Goal: Information Seeking & Learning: Check status

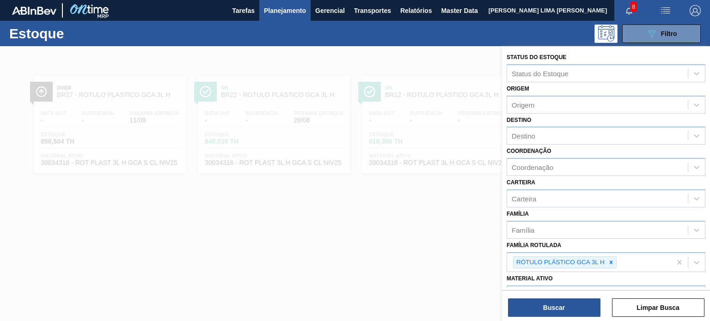
scroll to position [52, 0]
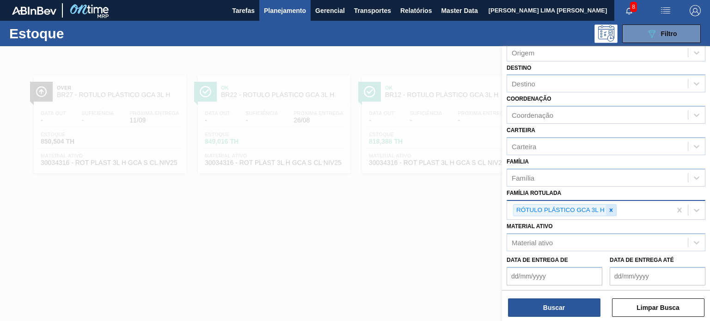
click at [612, 212] on div at bounding box center [611, 211] width 10 height 12
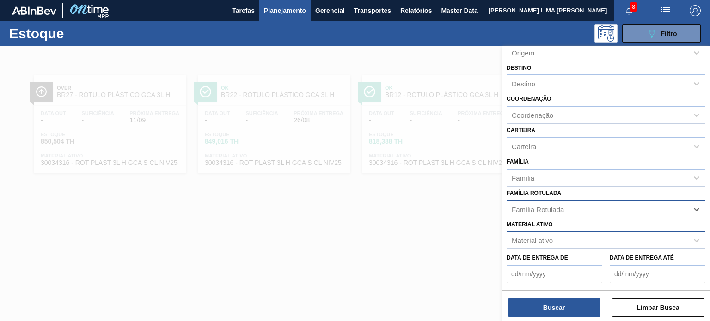
click at [595, 234] on div "Material ativo" at bounding box center [597, 240] width 181 height 13
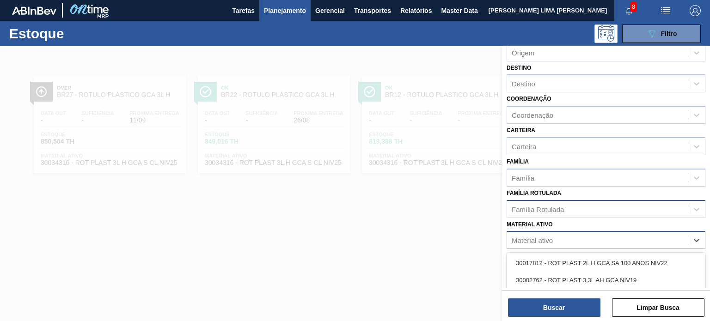
paste ativo "30002113"
type ativo "30002113"
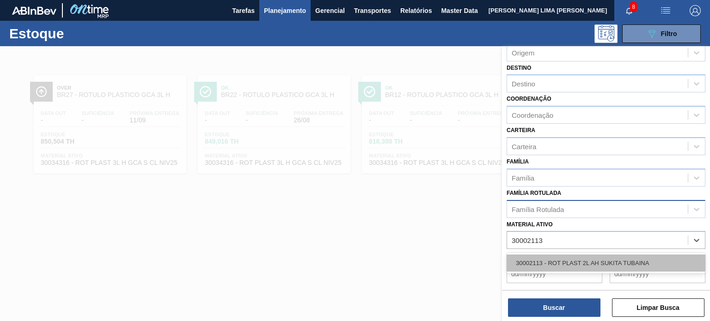
click at [573, 255] on div "30002113 - ROT PLAST 2L AH SUKITA TUBAINA" at bounding box center [606, 263] width 199 height 17
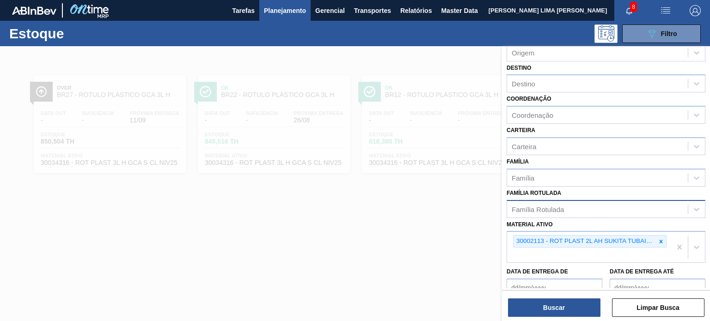
click at [570, 320] on div "Status do Estoque Status do Estoque Origem Origem Destino Destino Coordenação C…" at bounding box center [606, 184] width 208 height 277
click at [568, 310] on button "Buscar" at bounding box center [554, 308] width 92 height 18
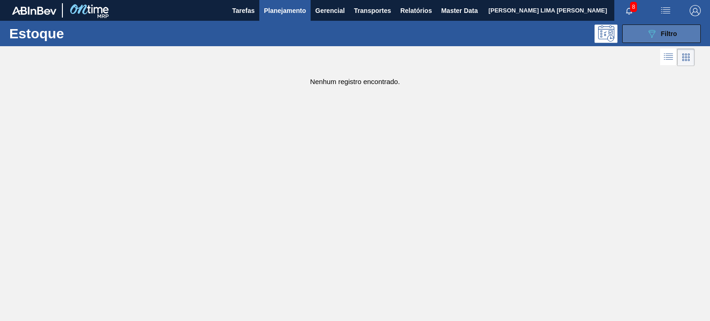
click at [640, 40] on button "089F7B8B-B2A5-4AFE-B5C0-19BA573D28AC Filtro" at bounding box center [661, 34] width 79 height 18
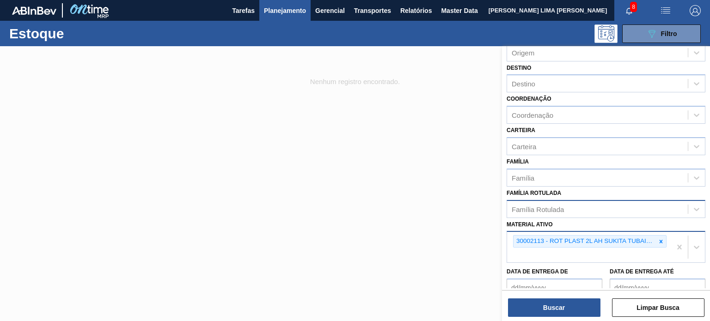
click at [658, 238] on div at bounding box center [661, 242] width 10 height 12
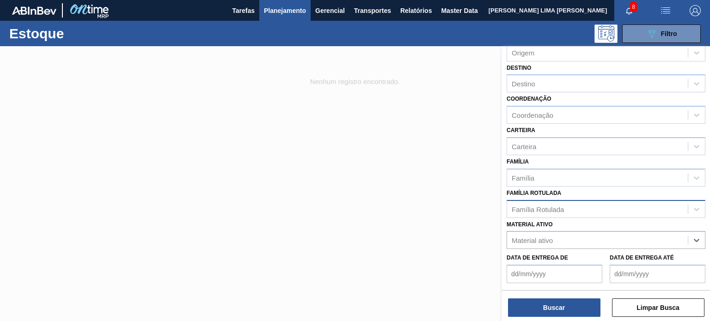
paste ativo "30002189"
type ativo "30002189"
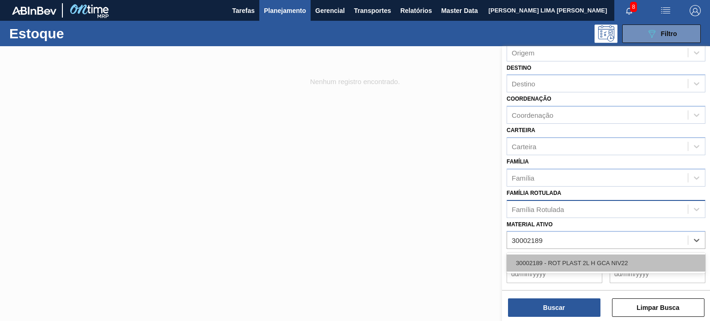
click at [549, 257] on div "30002189 - ROT PLAST 2L H GCA NIV22" at bounding box center [606, 263] width 199 height 17
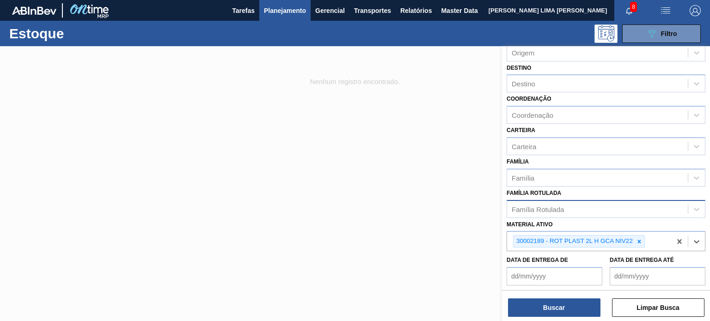
click at [557, 297] on div "Buscar Limpar Busca" at bounding box center [606, 303] width 208 height 26
click at [559, 305] on button "Buscar" at bounding box center [554, 308] width 92 height 18
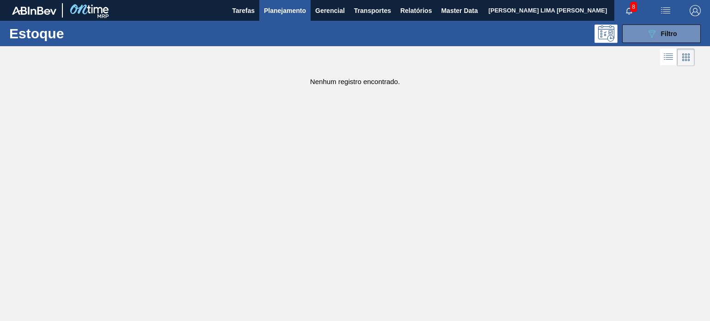
click at [657, 44] on div "Estoque 089F7B8B-B2A5-4AFE-B5C0-19BA573D28AC Filtro" at bounding box center [355, 33] width 710 height 25
click at [653, 37] on icon "089F7B8B-B2A5-4AFE-B5C0-19BA573D28AC" at bounding box center [651, 33] width 11 height 11
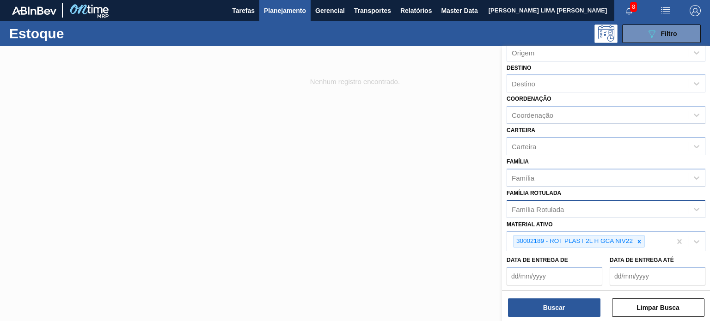
click at [693, 11] on img "button" at bounding box center [695, 10] width 11 height 11
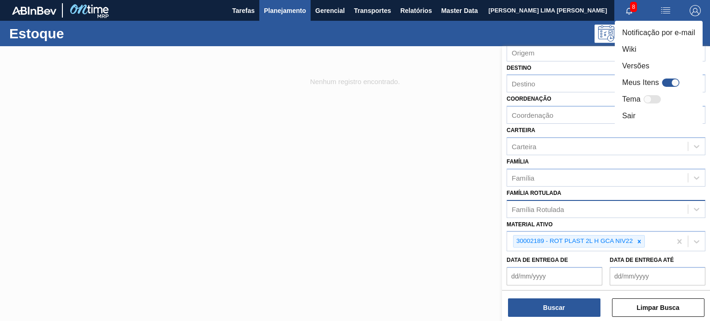
click at [573, 63] on div at bounding box center [355, 160] width 710 height 321
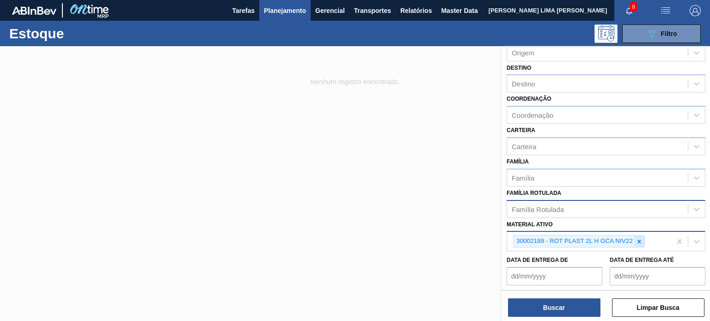
click at [640, 240] on icon at bounding box center [639, 241] width 3 height 3
paste ativo "30002189"
type ativo "30002189"
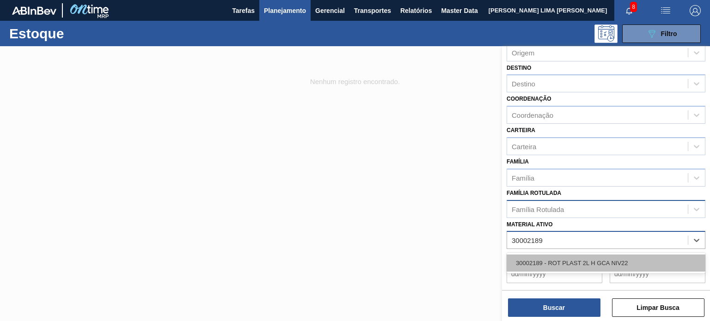
click at [583, 260] on div "30002189 - ROT PLAST 2L H GCA NIV22" at bounding box center [606, 263] width 199 height 17
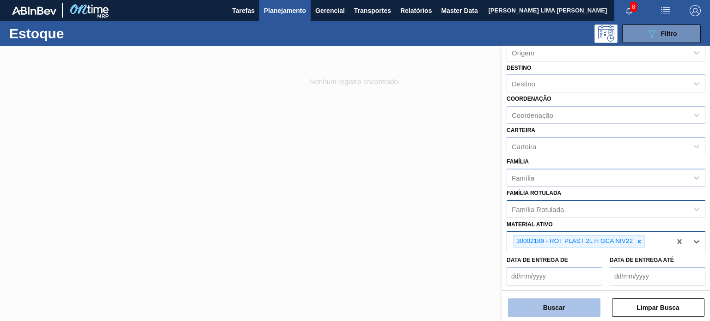
click at [569, 311] on button "Buscar" at bounding box center [554, 308] width 92 height 18
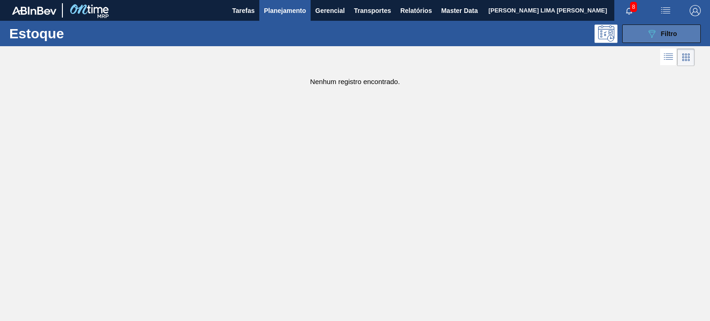
click at [666, 30] on span "Filtro" at bounding box center [669, 33] width 16 height 7
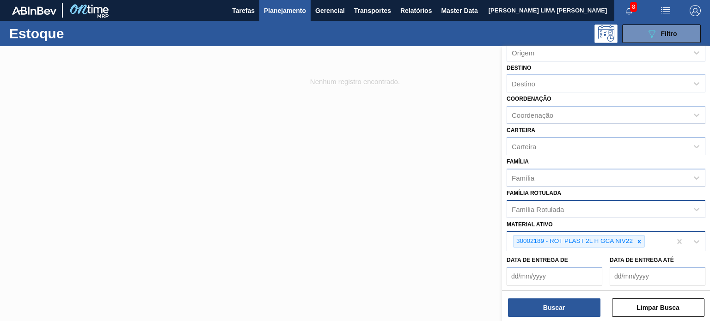
click at [640, 239] on icon at bounding box center [639, 242] width 6 height 6
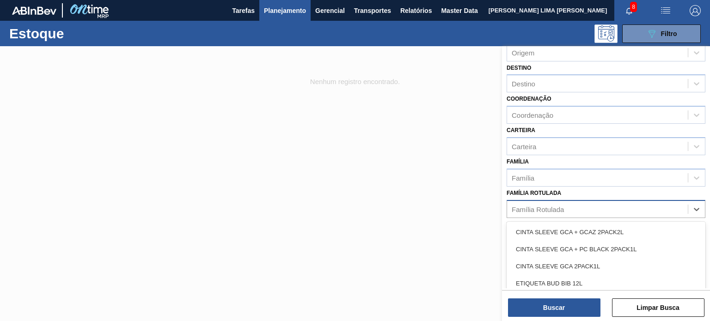
click at [605, 204] on div "Família Rotulada" at bounding box center [597, 209] width 181 height 13
type Rotulada "gca 2l h"
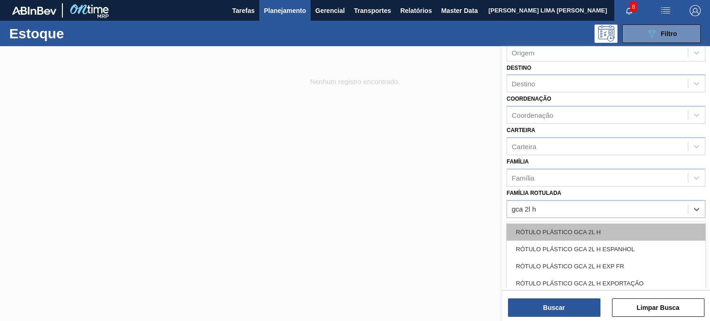
click at [602, 230] on div "RÓTULO PLÁSTICO GCA 2L H" at bounding box center [606, 232] width 199 height 17
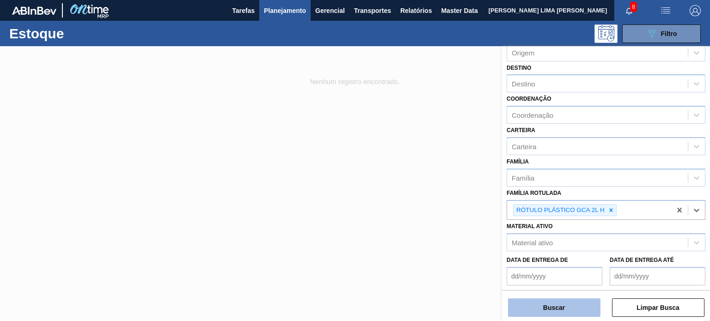
click at [574, 307] on button "Buscar" at bounding box center [554, 308] width 92 height 18
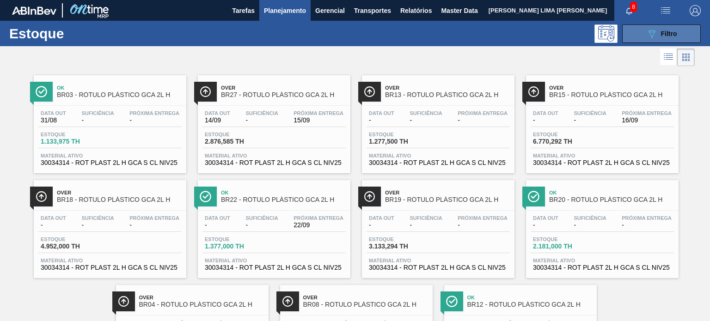
click at [659, 38] on div "089F7B8B-B2A5-4AFE-B5C0-19BA573D28AC Filtro" at bounding box center [661, 33] width 31 height 11
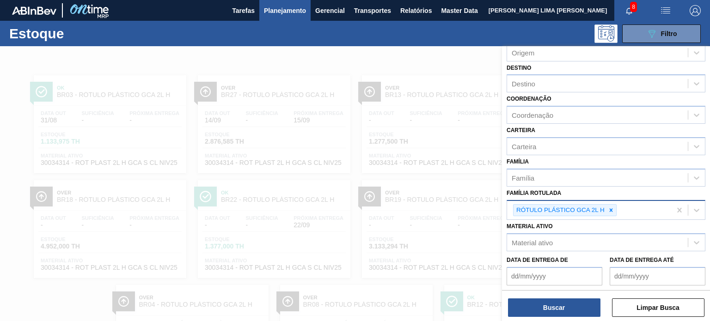
click at [618, 208] on div "RÓTULO PLÁSTICO GCA 2L H" at bounding box center [589, 210] width 164 height 19
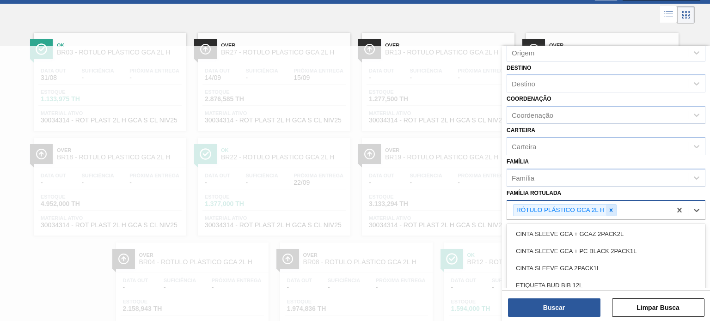
click at [612, 209] on icon at bounding box center [611, 210] width 6 height 6
paste Rotulada "ROT PLAST 1,5L H GCA NIV22"
type Rotulada "ROT PLAST 1,5L H GCA NIV22"
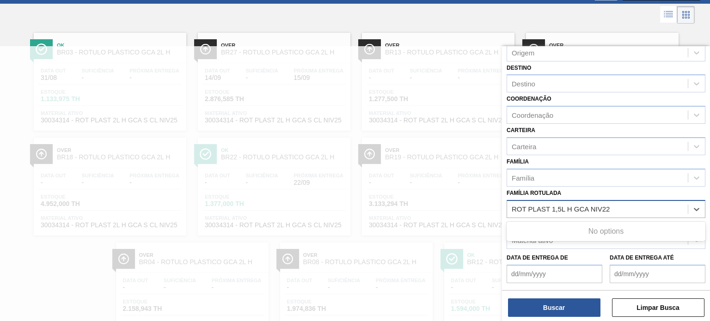
click at [603, 222] on div "No options" at bounding box center [606, 231] width 199 height 19
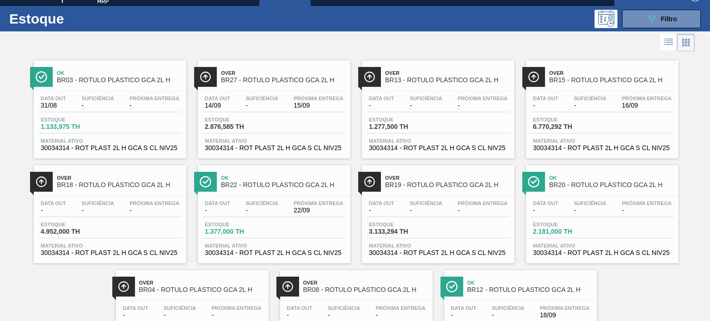
scroll to position [0, 0]
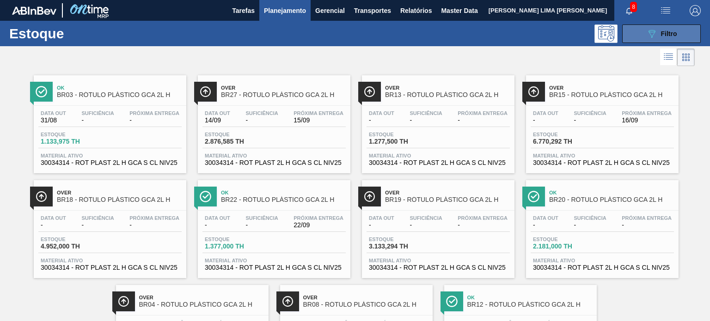
click at [659, 35] on div "089F7B8B-B2A5-4AFE-B5C0-19BA573D28AC Filtro" at bounding box center [661, 33] width 31 height 11
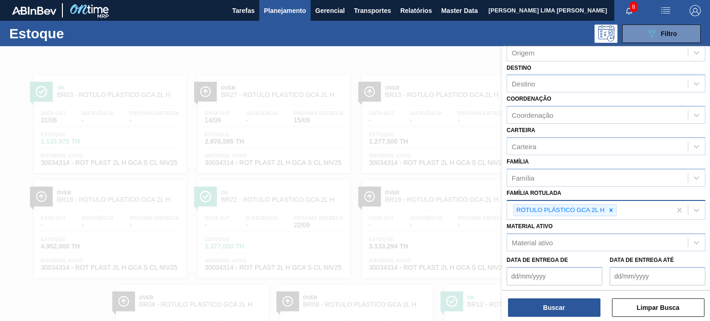
click at [615, 209] on div at bounding box center [611, 211] width 10 height 12
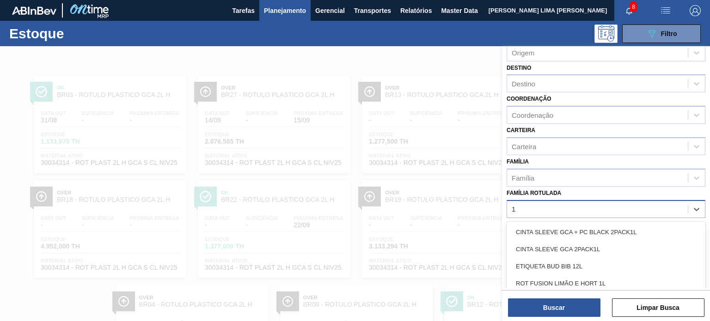
scroll to position [41, 0]
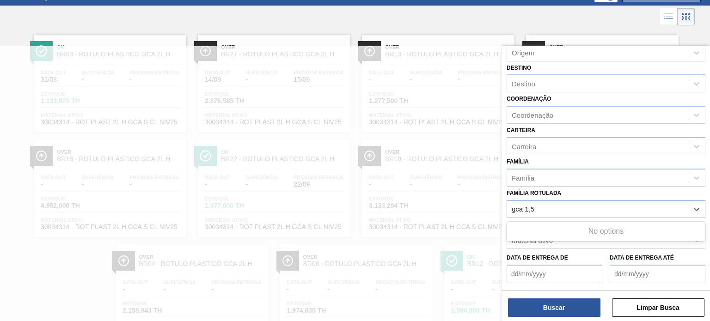
type Rotulada "gca 1,5"
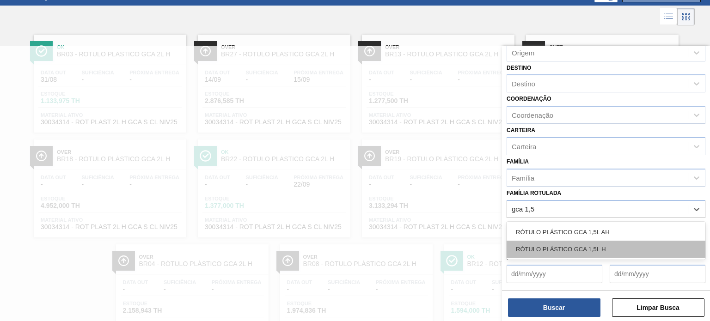
click at [610, 241] on div "RÓTULO PLÁSTICO GCA 1,5L H" at bounding box center [606, 249] width 199 height 17
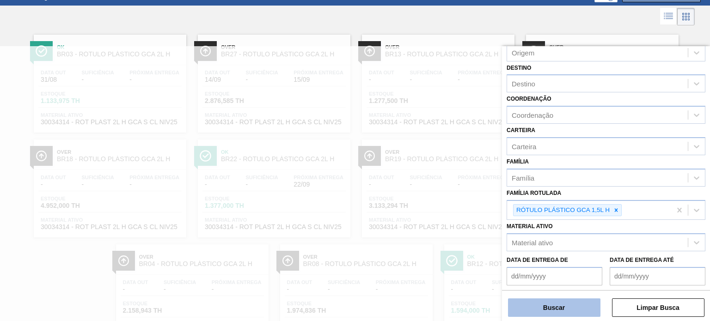
click at [590, 308] on button "Buscar" at bounding box center [554, 308] width 92 height 18
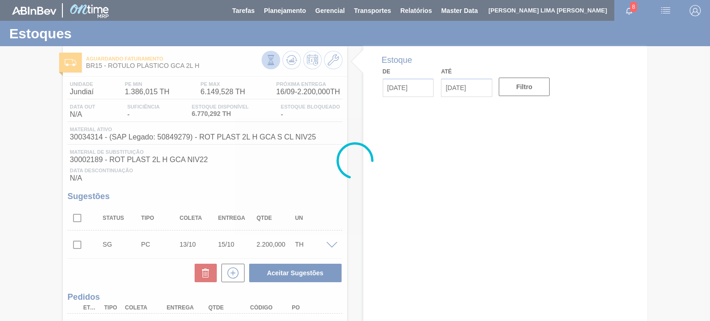
click at [264, 63] on button at bounding box center [271, 60] width 18 height 18
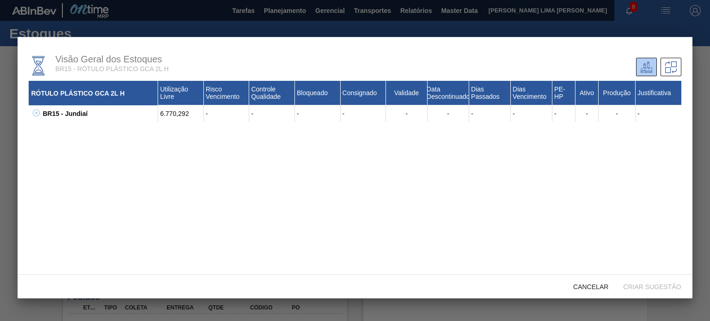
click at [31, 117] on button at bounding box center [34, 113] width 9 height 9
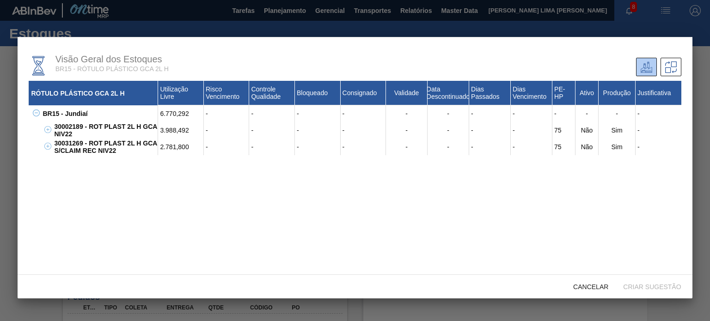
click at [101, 124] on div "30002189 - ROT PLAST 2L H GCA NIV22" at bounding box center [105, 130] width 106 height 17
click at [100, 124] on div "30002189 - ROT PLAST 2L H GCA NIV22" at bounding box center [105, 130] width 106 height 17
click at [165, 128] on div "3.988,492" at bounding box center [181, 130] width 46 height 17
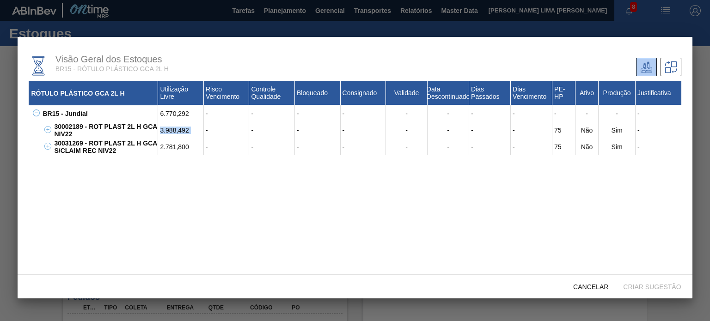
click at [165, 128] on div "3.988,492" at bounding box center [181, 130] width 46 height 17
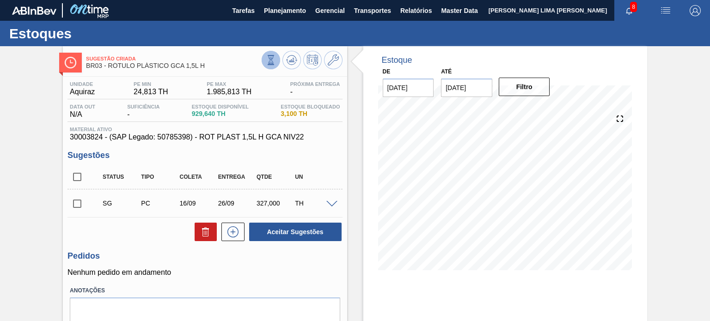
click at [268, 59] on icon at bounding box center [271, 60] width 10 height 10
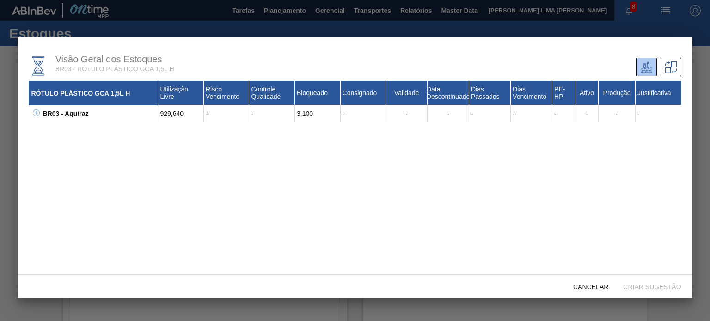
click at [37, 116] on icon at bounding box center [36, 113] width 7 height 7
click at [163, 132] on div "929,640" at bounding box center [181, 130] width 46 height 17
